Goal: Task Accomplishment & Management: Use online tool/utility

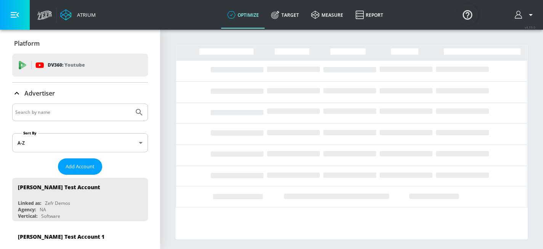
click at [49, 92] on p "Advertiser" at bounding box center [39, 93] width 31 height 8
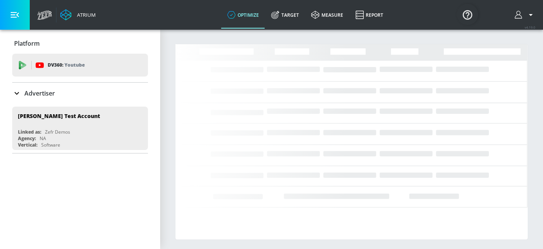
click at [49, 92] on p "Advertiser" at bounding box center [39, 93] width 31 height 8
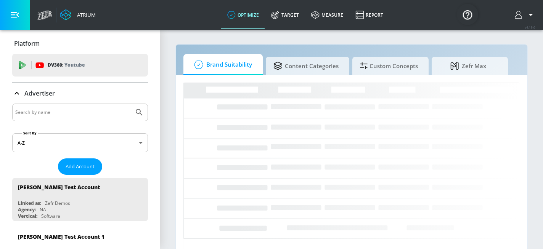
click at [51, 110] on input "Search by name" at bounding box center [73, 113] width 116 height 10
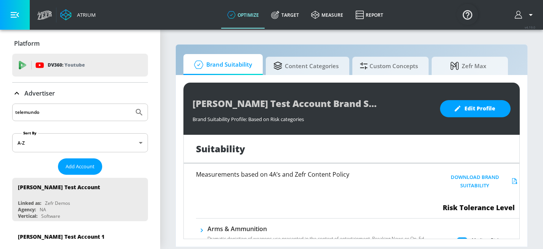
type input "telemundo"
click at [141, 111] on icon "Submit Search" at bounding box center [139, 112] width 9 height 9
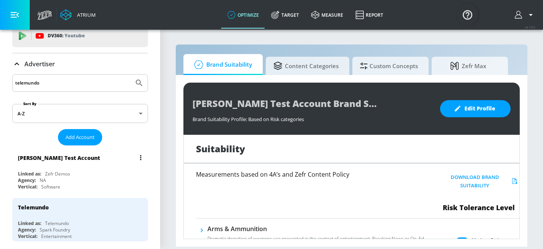
scroll to position [41, 0]
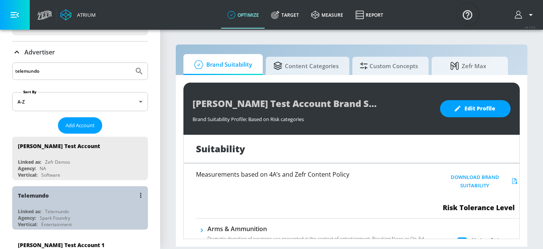
click at [93, 200] on div "Telemundo" at bounding box center [82, 195] width 128 height 18
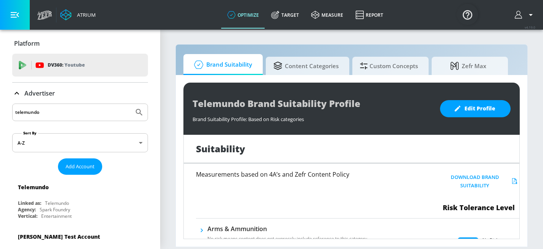
click at [19, 91] on icon at bounding box center [16, 93] width 9 height 9
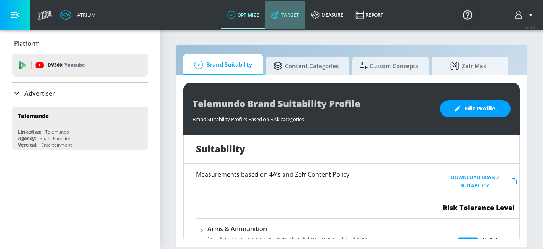
click at [275, 17] on icon at bounding box center [274, 15] width 5 height 5
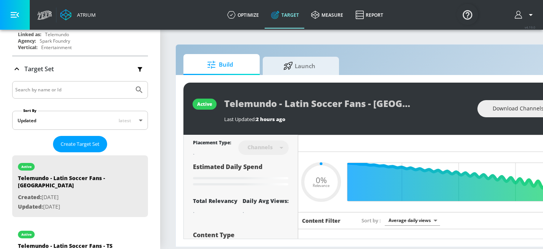
scroll to position [124, 0]
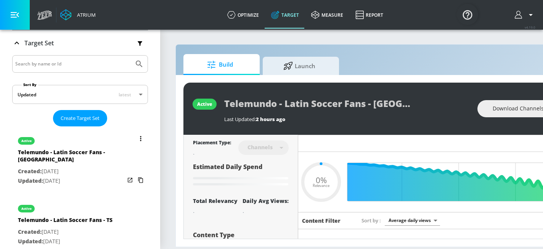
click at [88, 154] on div "Telemundo - Latin Soccer Fans - [GEOGRAPHIC_DATA]" at bounding box center [71, 158] width 107 height 18
type input "0.25"
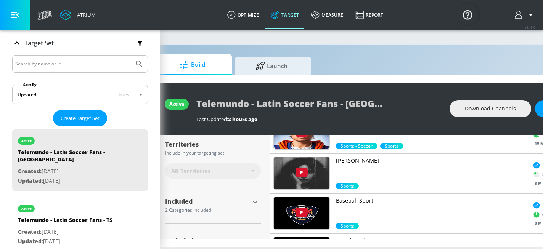
scroll to position [226, 0]
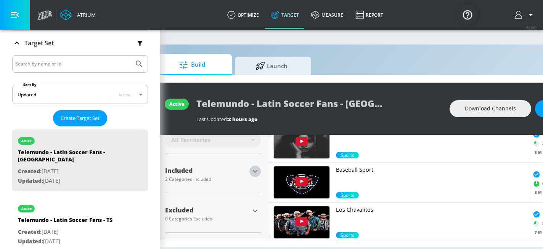
click at [252, 172] on icon "button" at bounding box center [254, 171] width 9 height 9
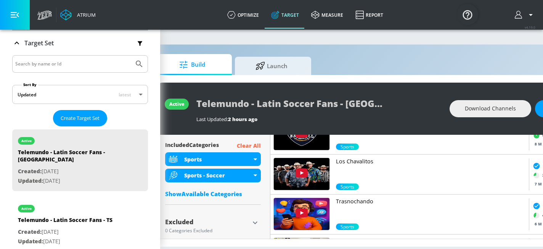
scroll to position [275, 0]
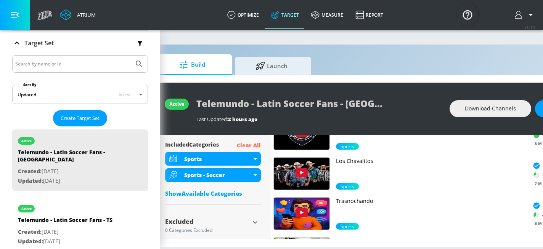
click at [234, 195] on div "Show Available Categories" at bounding box center [213, 194] width 96 height 8
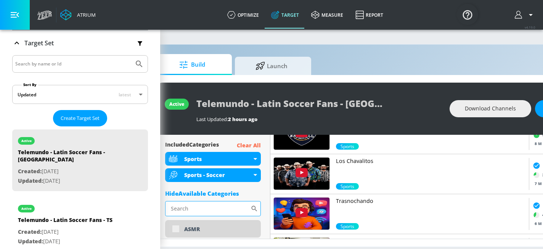
click at [222, 204] on input "Sort By" at bounding box center [207, 208] width 85 height 15
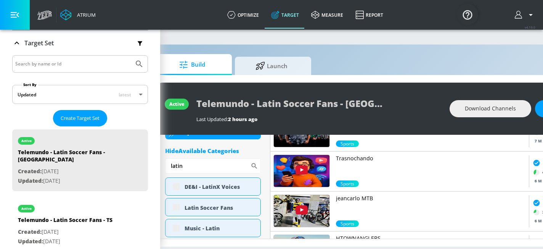
scroll to position [320, 0]
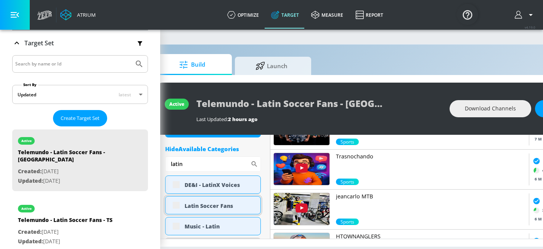
type input "latin"
click at [177, 205] on div "Latin Soccer Fans" at bounding box center [213, 205] width 96 height 18
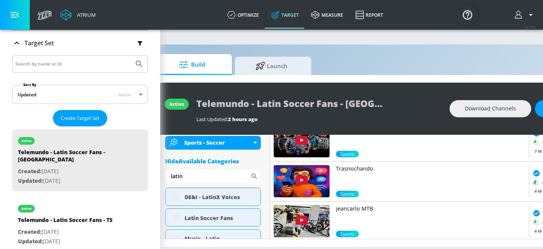
scroll to position [308, 0]
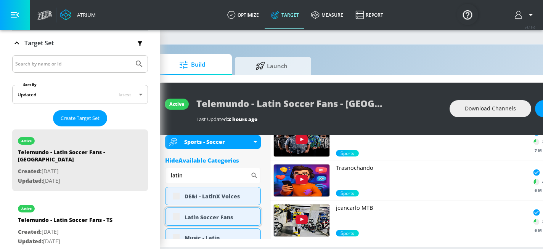
click at [177, 218] on div "Latin Soccer Fans" at bounding box center [213, 217] width 96 height 18
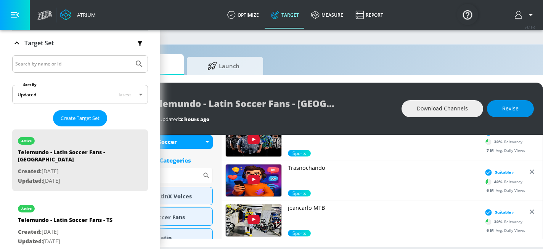
scroll to position [0, 83]
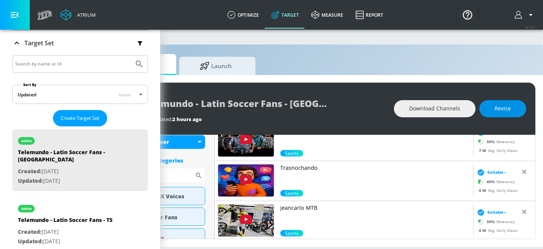
click at [522, 106] on button "Revise" at bounding box center [502, 108] width 47 height 17
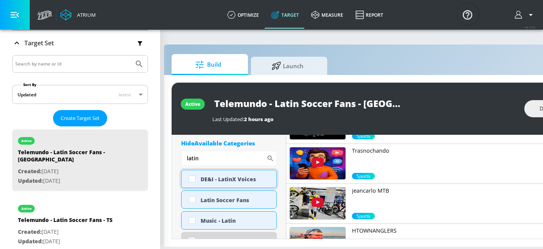
scroll to position [326, 0]
click at [191, 202] on input "checkbox" at bounding box center [192, 200] width 14 height 14
checkbox input "true"
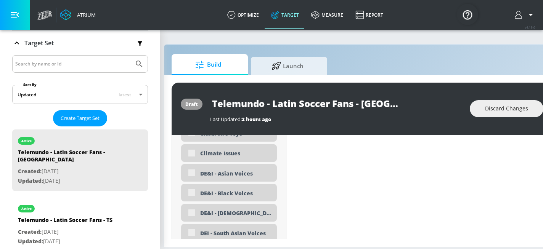
scroll to position [0, 84]
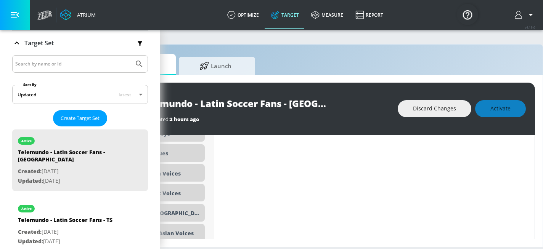
click at [503, 111] on div "Discard Changes Activate" at bounding box center [462, 108] width 128 height 17
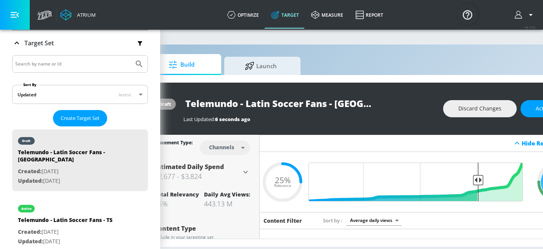
scroll to position [0, 39]
click at [533, 110] on button "Activate" at bounding box center [545, 108] width 51 height 17
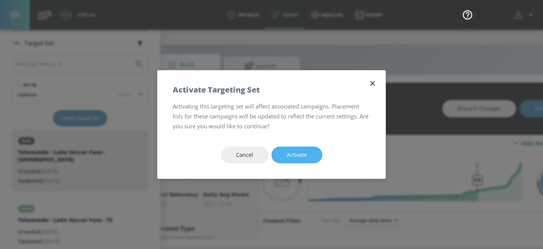
click at [306, 156] on span "Activate" at bounding box center [297, 156] width 20 height 10
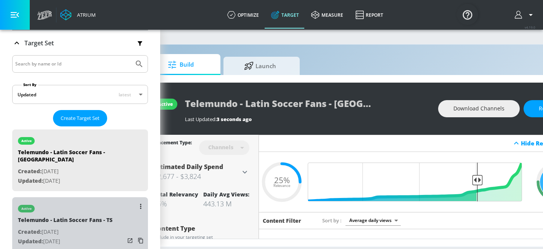
click at [77, 217] on div "Telemundo - Latin Soccer Fans - TS" at bounding box center [65, 222] width 95 height 11
type input "Telemundo - Latin Soccer Fans - TS"
type input "videos"
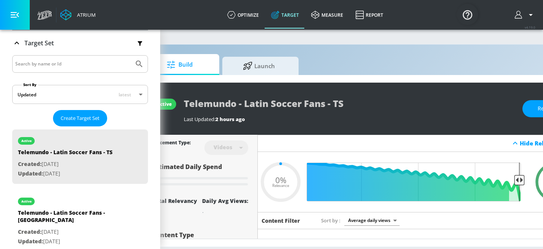
scroll to position [0, 99]
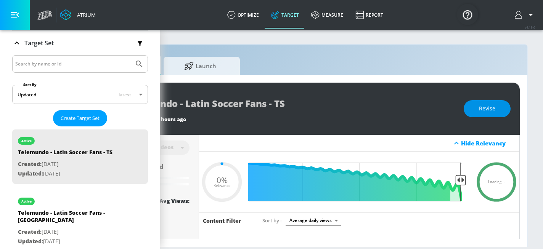
click at [486, 110] on span "Revise" at bounding box center [487, 109] width 16 height 10
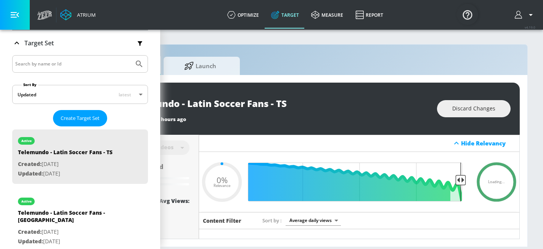
type input "0.25"
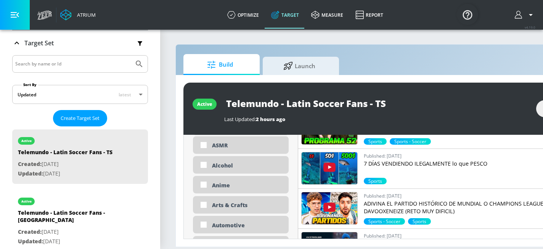
scroll to position [326, 0]
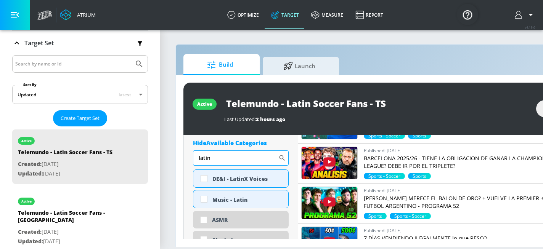
click at [228, 158] on input "latin" at bounding box center [235, 158] width 85 height 15
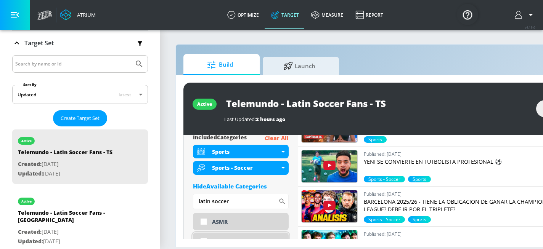
scroll to position [295, 0]
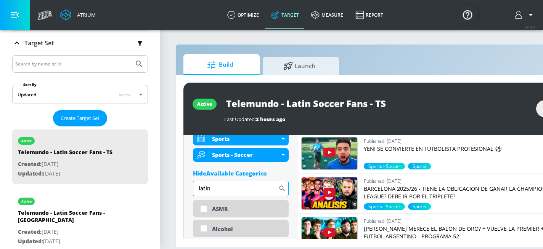
type input "latin"
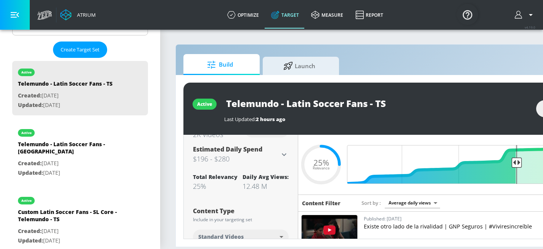
scroll to position [0, 0]
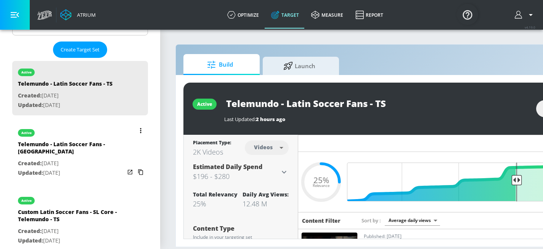
click at [88, 159] on p "Created: [DATE]" at bounding box center [71, 164] width 107 height 10
type input "Telemundo - Latin Soccer Fans - [GEOGRAPHIC_DATA]"
type input "channels"
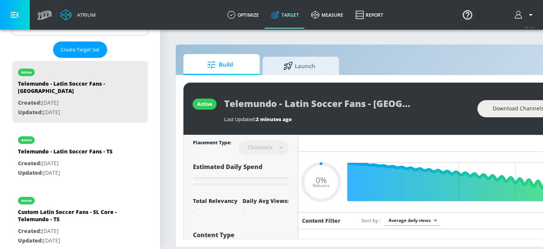
type input "0.25"
